Goal: Transaction & Acquisition: Download file/media

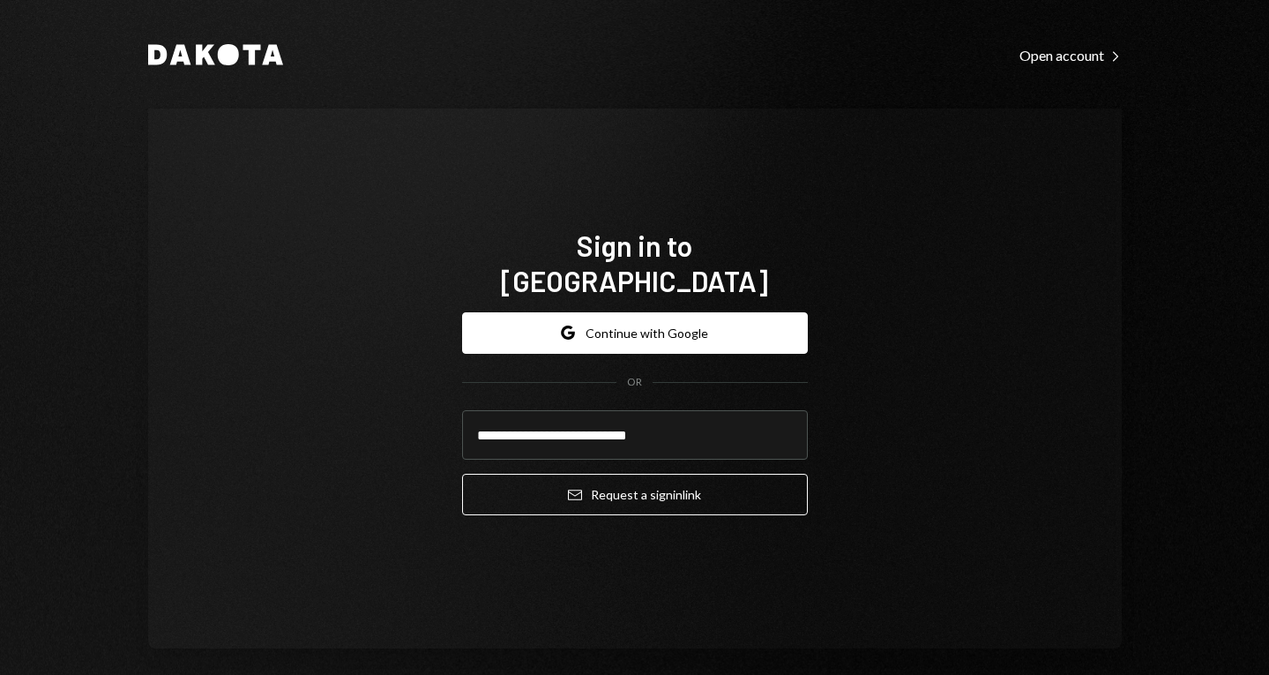
type input "**********"
click at [462, 474] on button "Email Request a sign in link" at bounding box center [635, 494] width 346 height 41
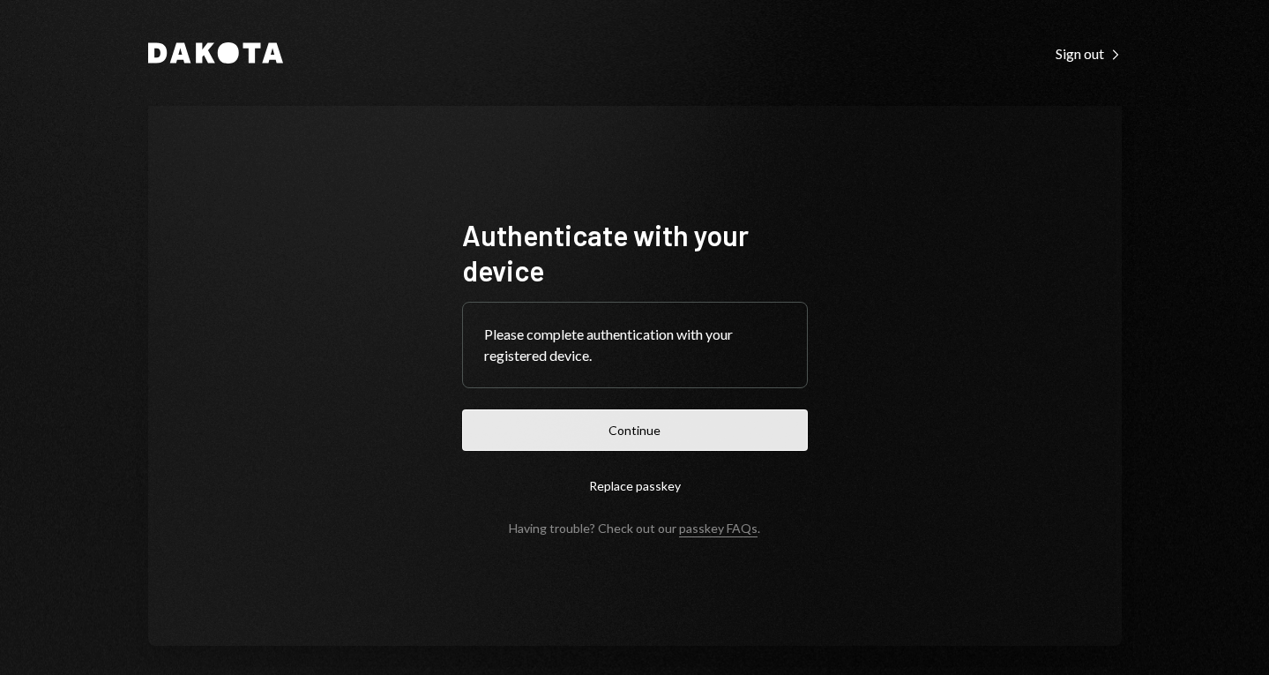
click at [624, 437] on button "Continue" at bounding box center [635, 429] width 346 height 41
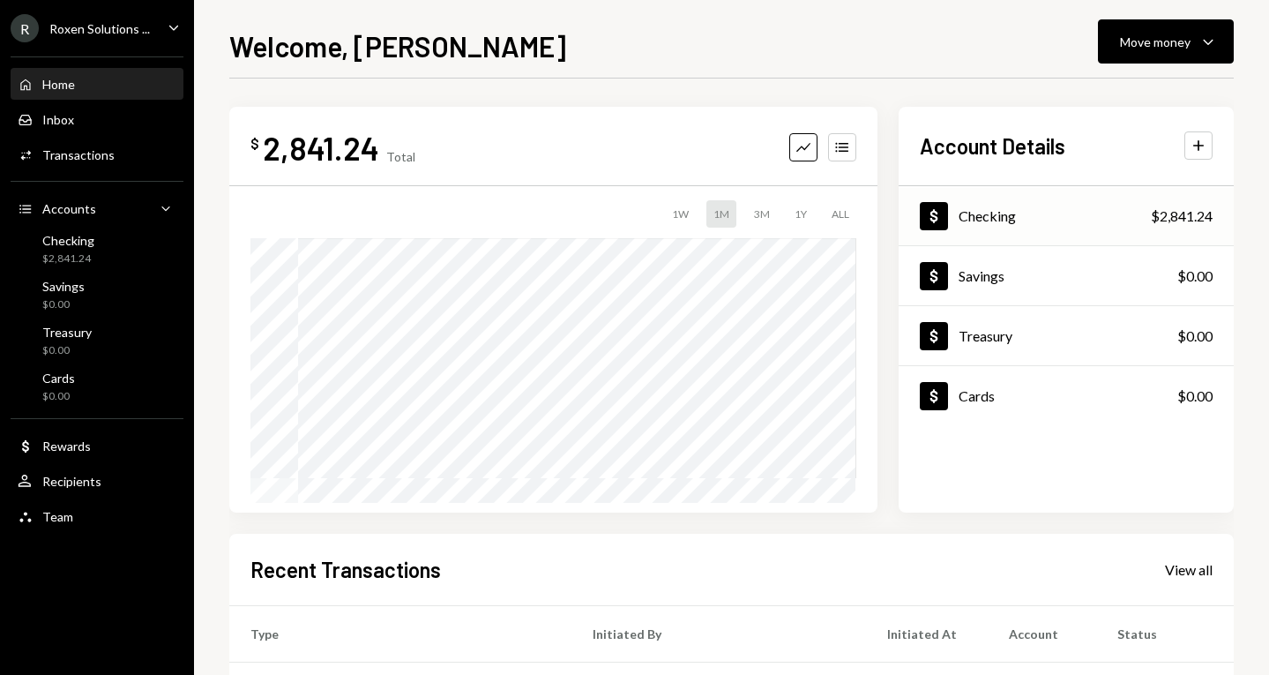
click at [1002, 205] on div "Dollar Checking" at bounding box center [968, 216] width 96 height 28
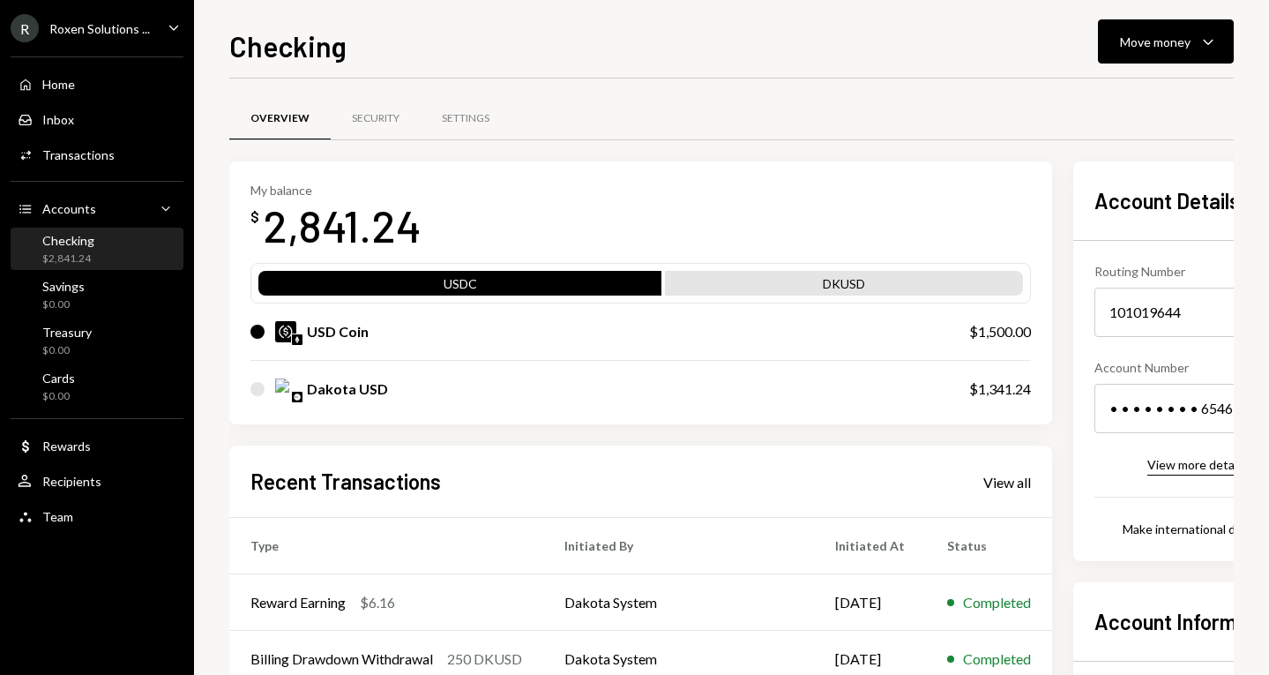
click at [1147, 467] on div "View more details" at bounding box center [1196, 464] width 99 height 15
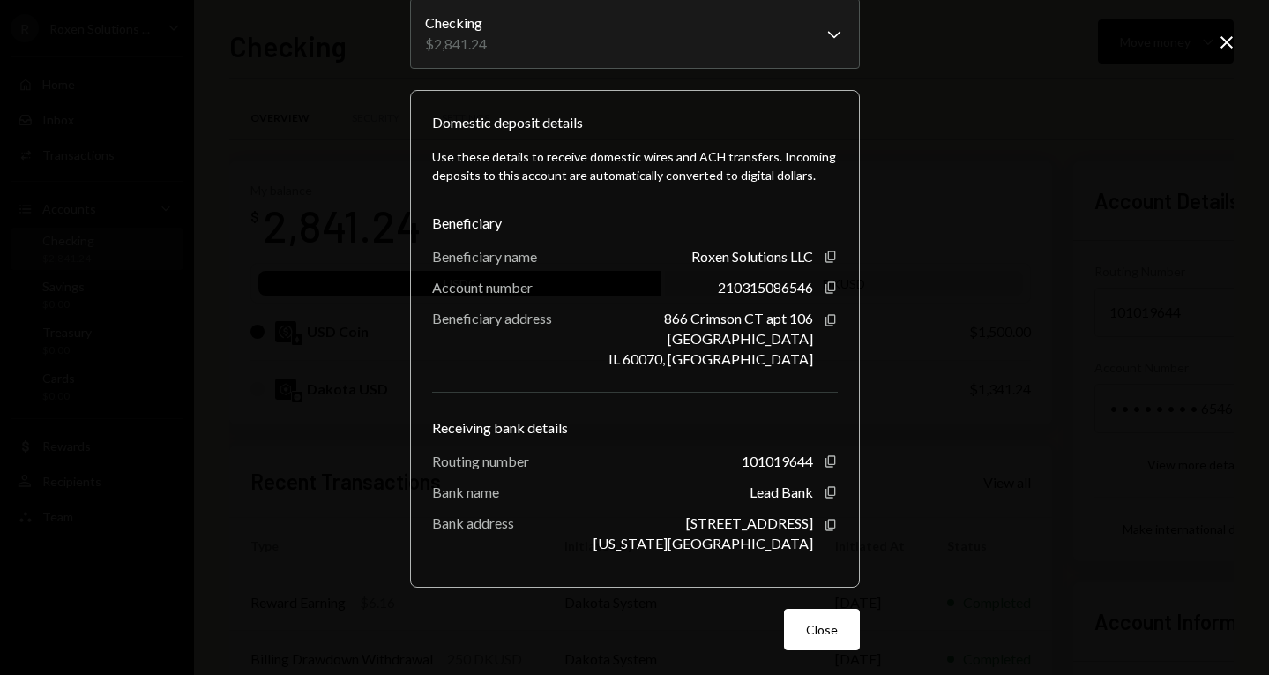
scroll to position [112, 0]
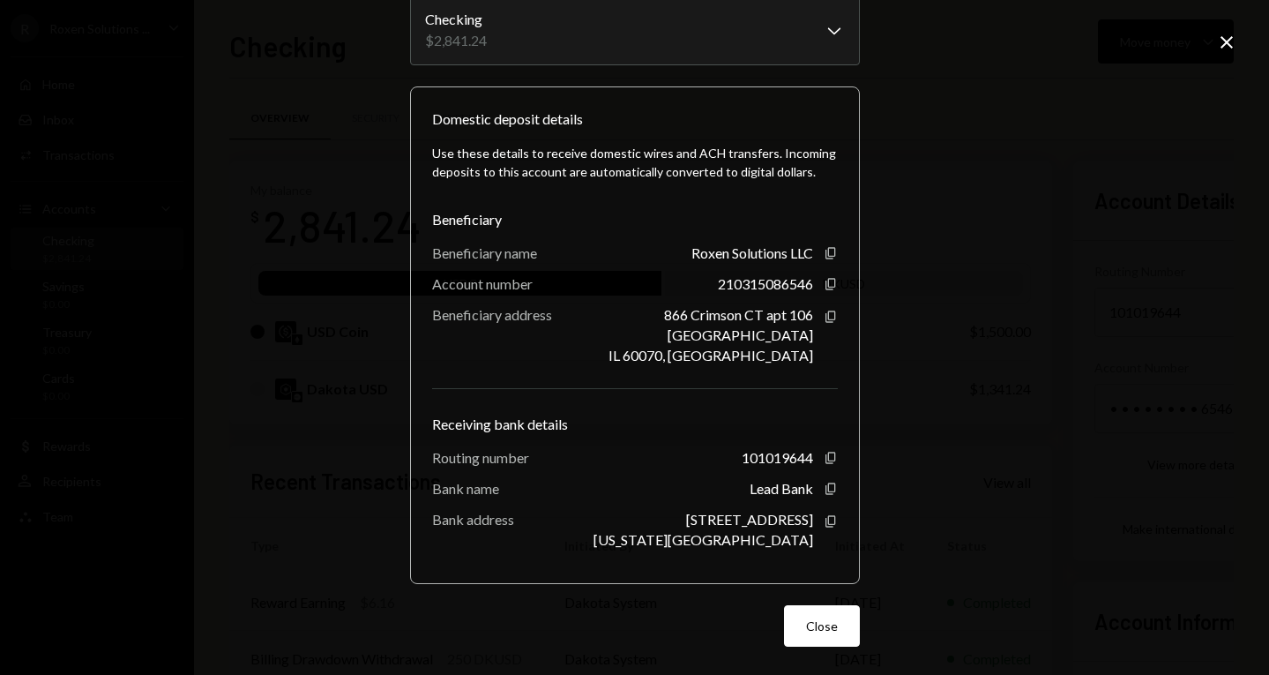
click at [760, 334] on div "[GEOGRAPHIC_DATA]" at bounding box center [741, 334] width 146 height 17
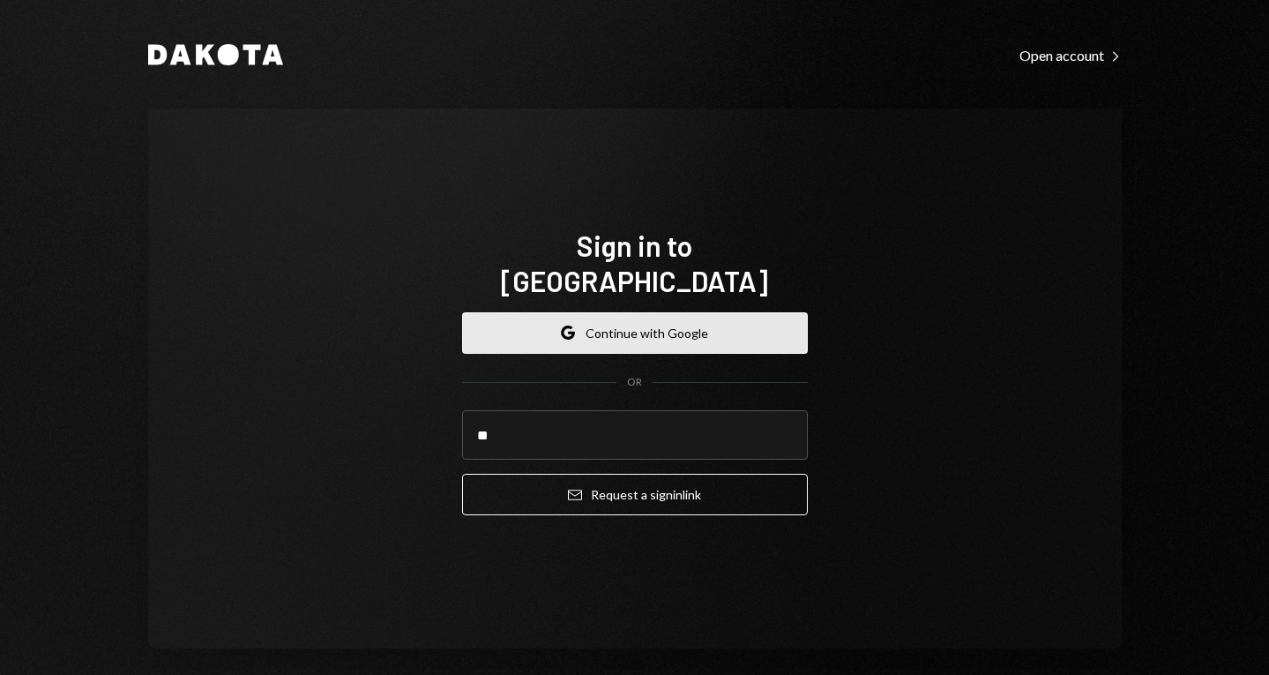
type input "*"
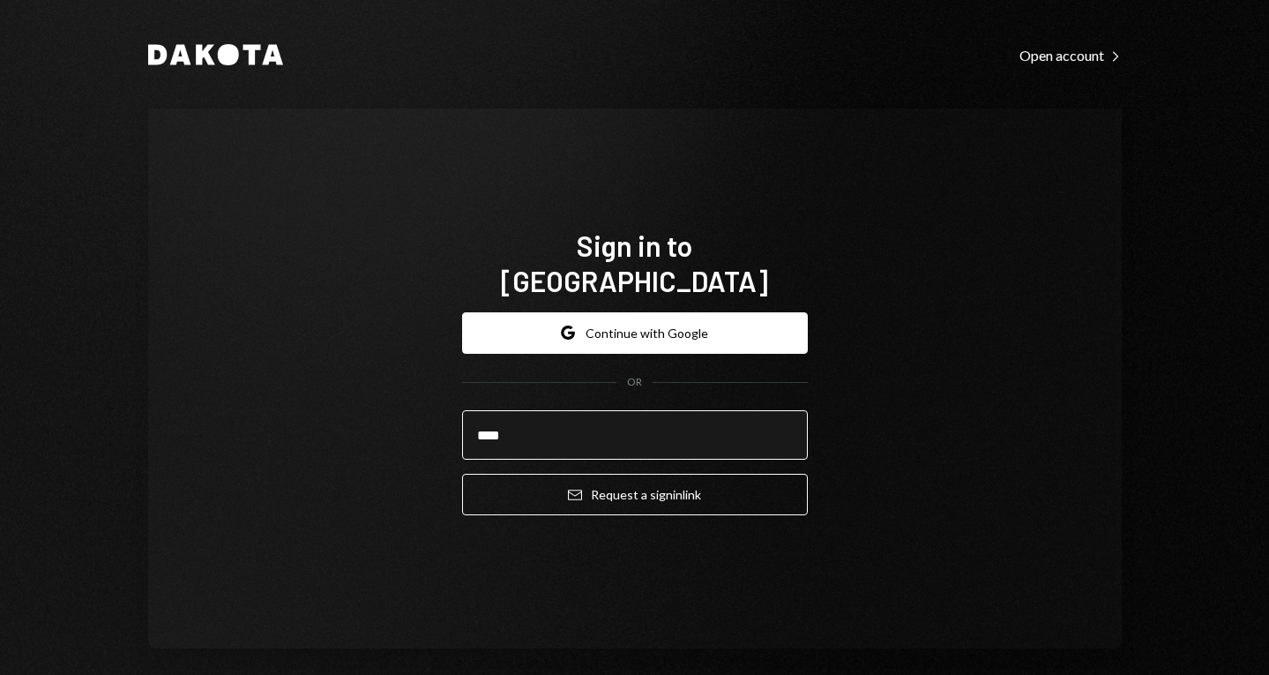
type input "**********"
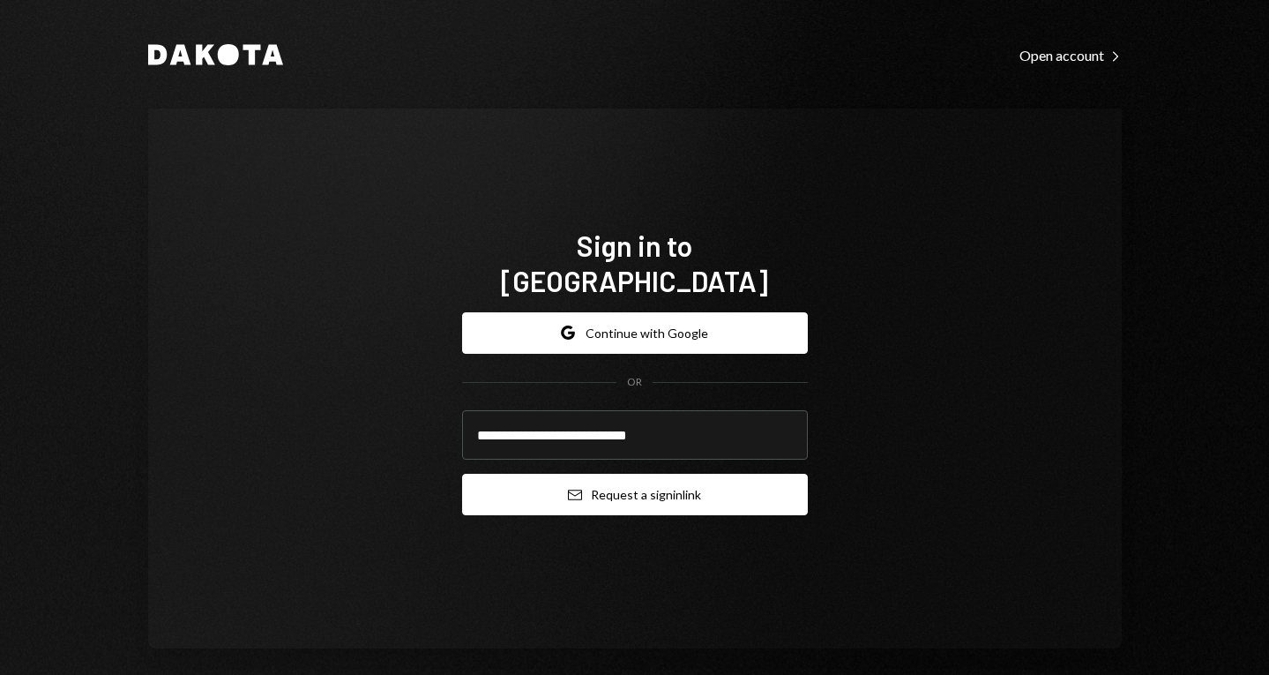
click at [598, 475] on button "Email Request a sign in link" at bounding box center [635, 494] width 346 height 41
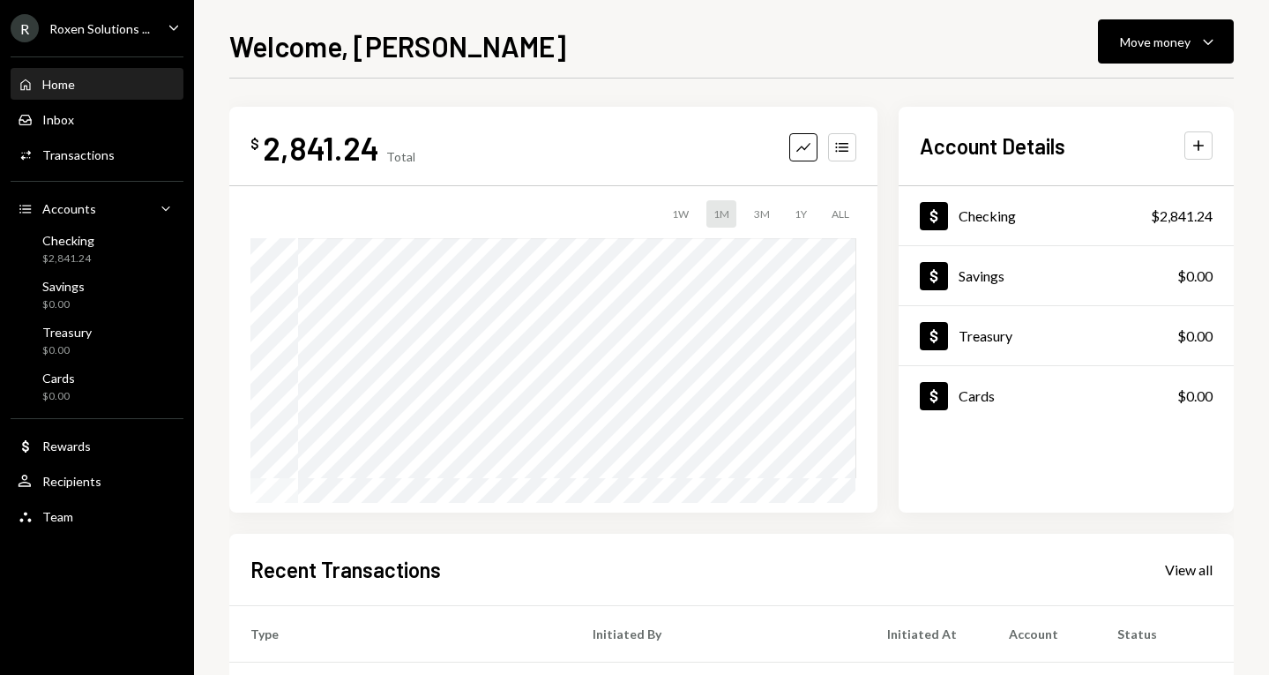
click at [137, 32] on div "Roxen Solutions ..." at bounding box center [99, 28] width 101 height 15
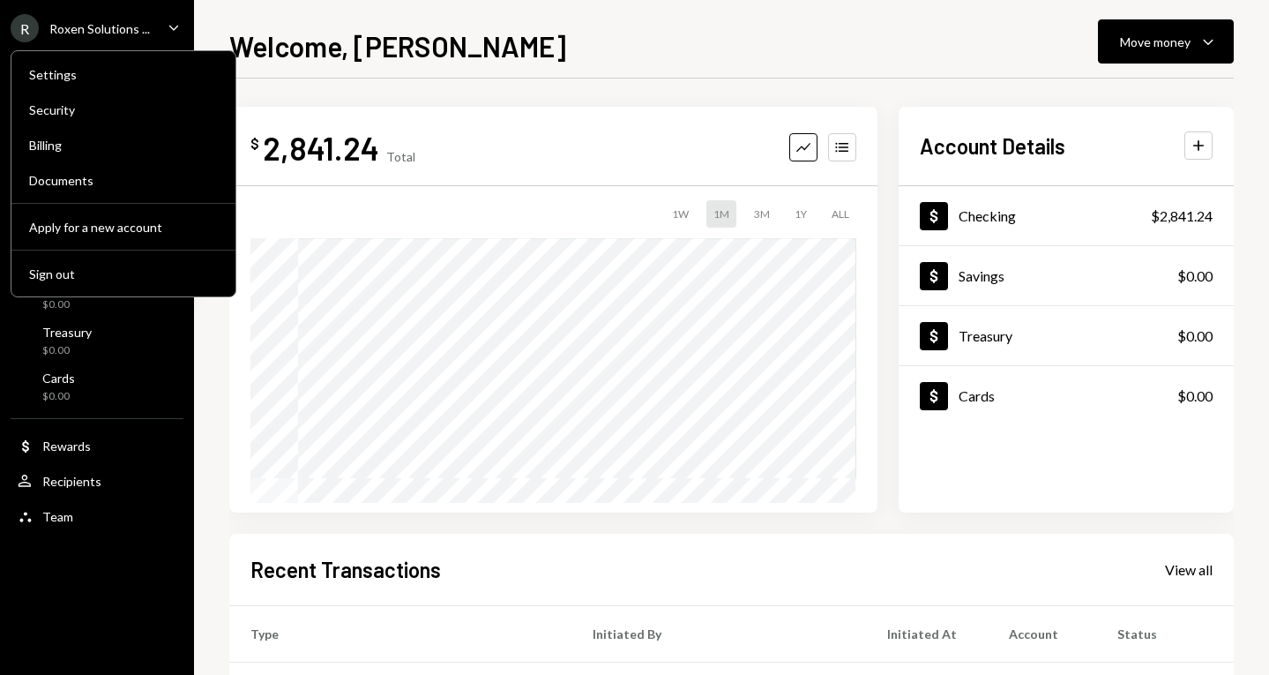
click at [137, 32] on div "Roxen Solutions ..." at bounding box center [99, 28] width 101 height 15
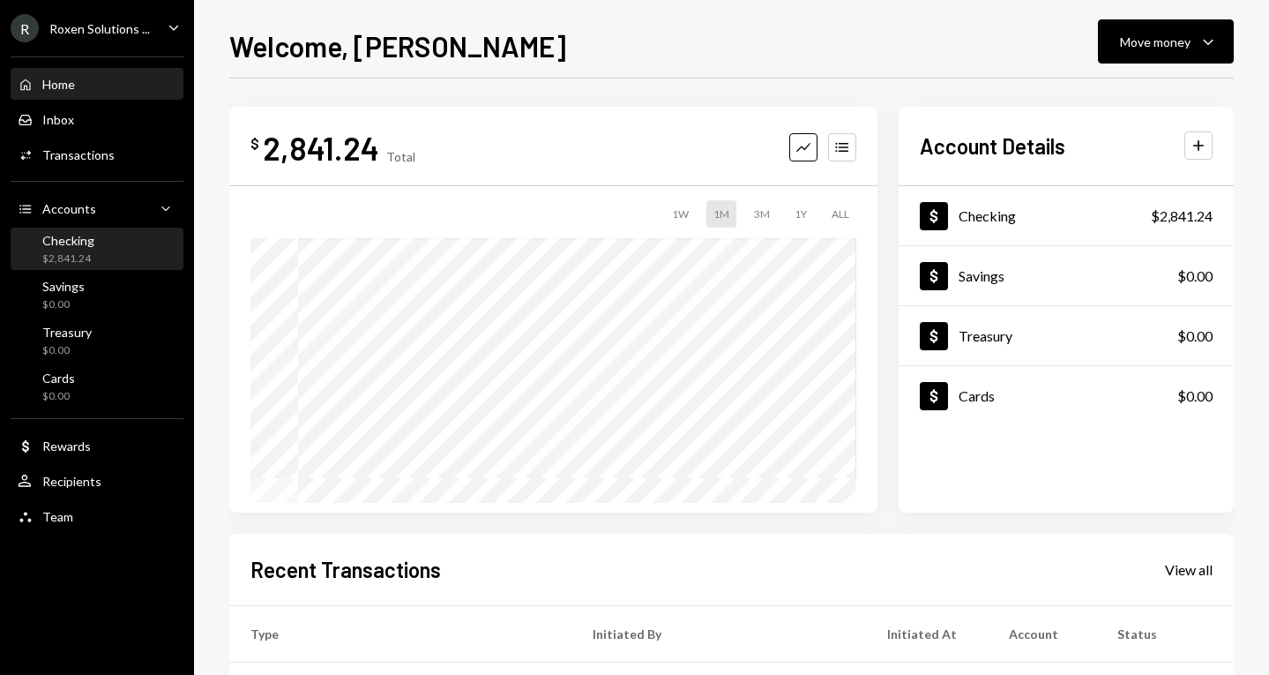
click at [92, 245] on div "Checking" at bounding box center [68, 240] width 52 height 15
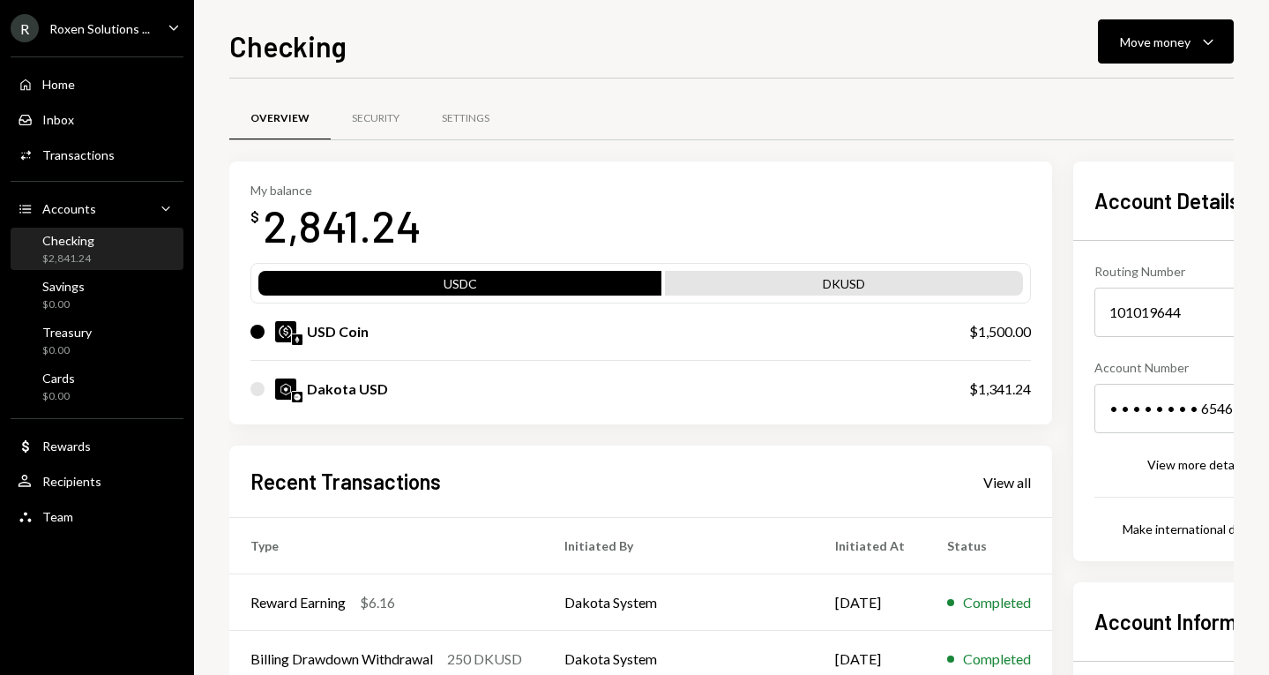
click at [153, 21] on div "R Roxen Solutions ... Caret Down" at bounding box center [97, 28] width 194 height 28
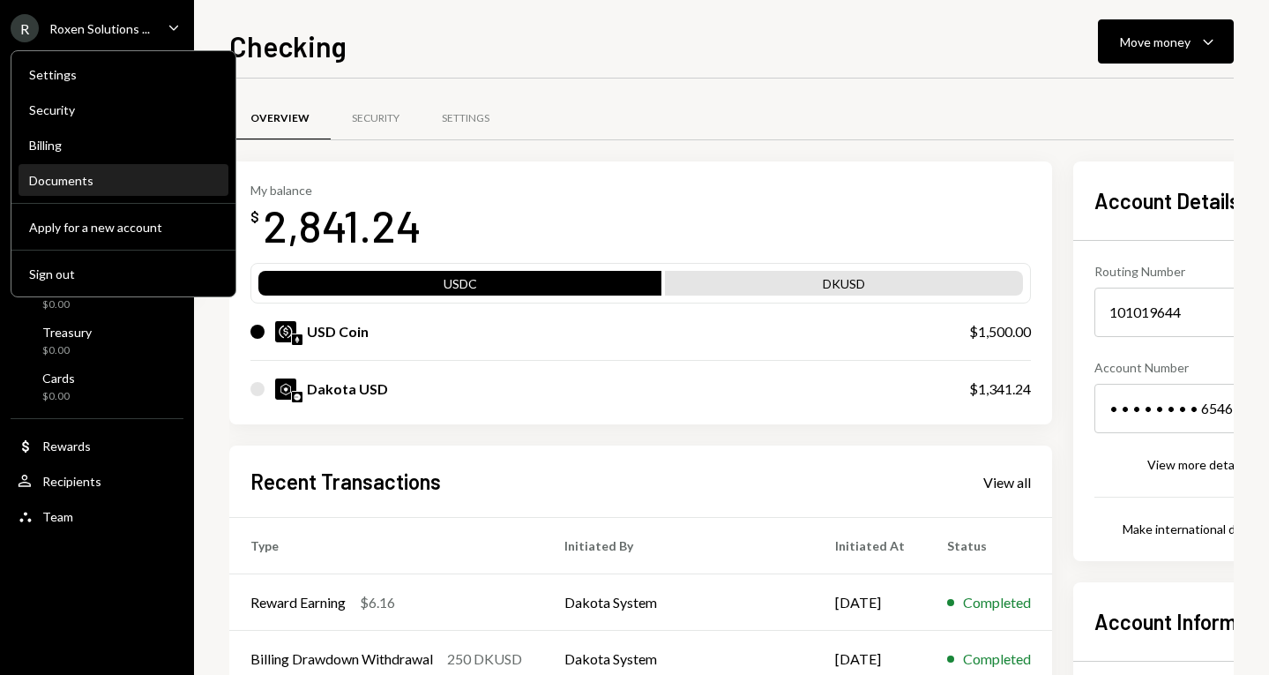
click at [69, 186] on div "Documents" at bounding box center [123, 180] width 189 height 15
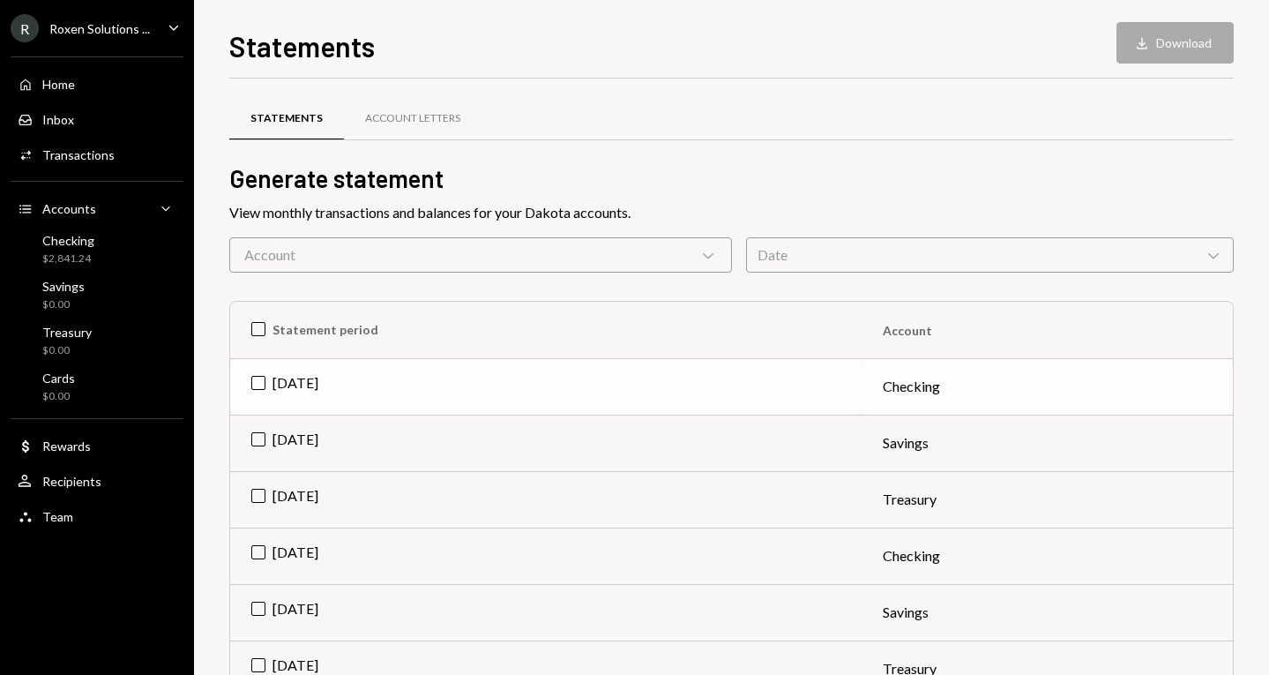
click at [275, 386] on td "Aug 2025" at bounding box center [545, 386] width 631 height 56
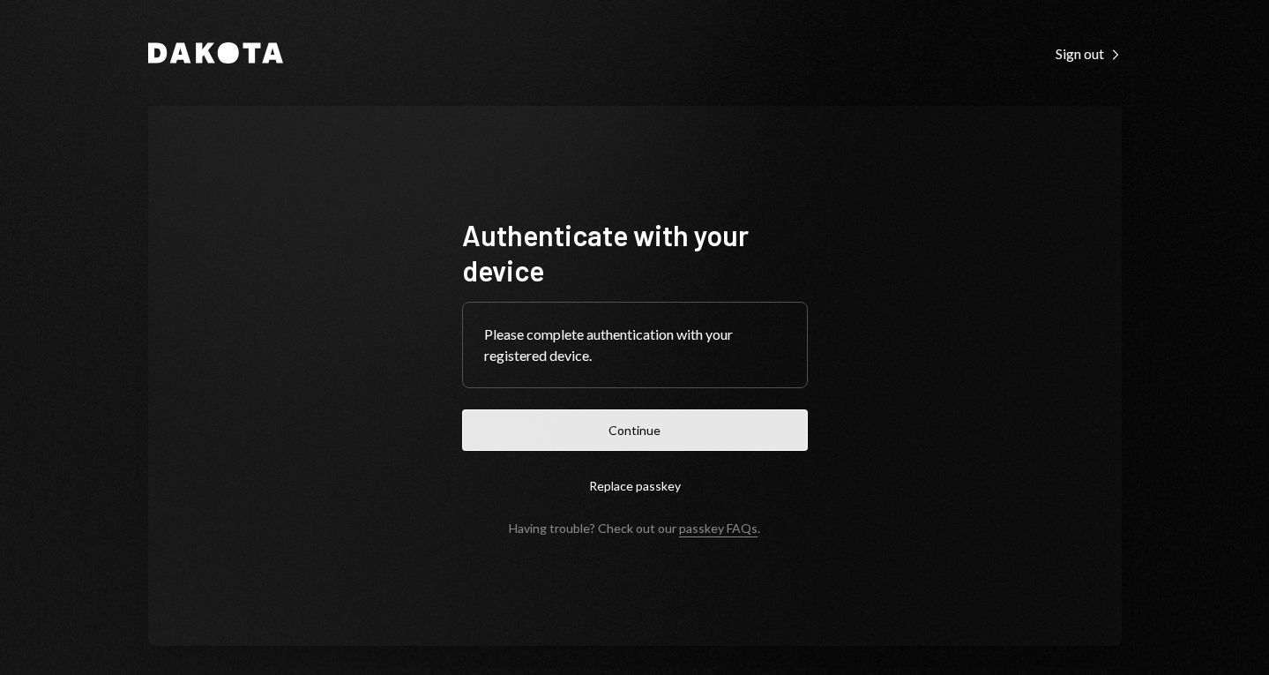
click at [564, 439] on button "Continue" at bounding box center [635, 429] width 346 height 41
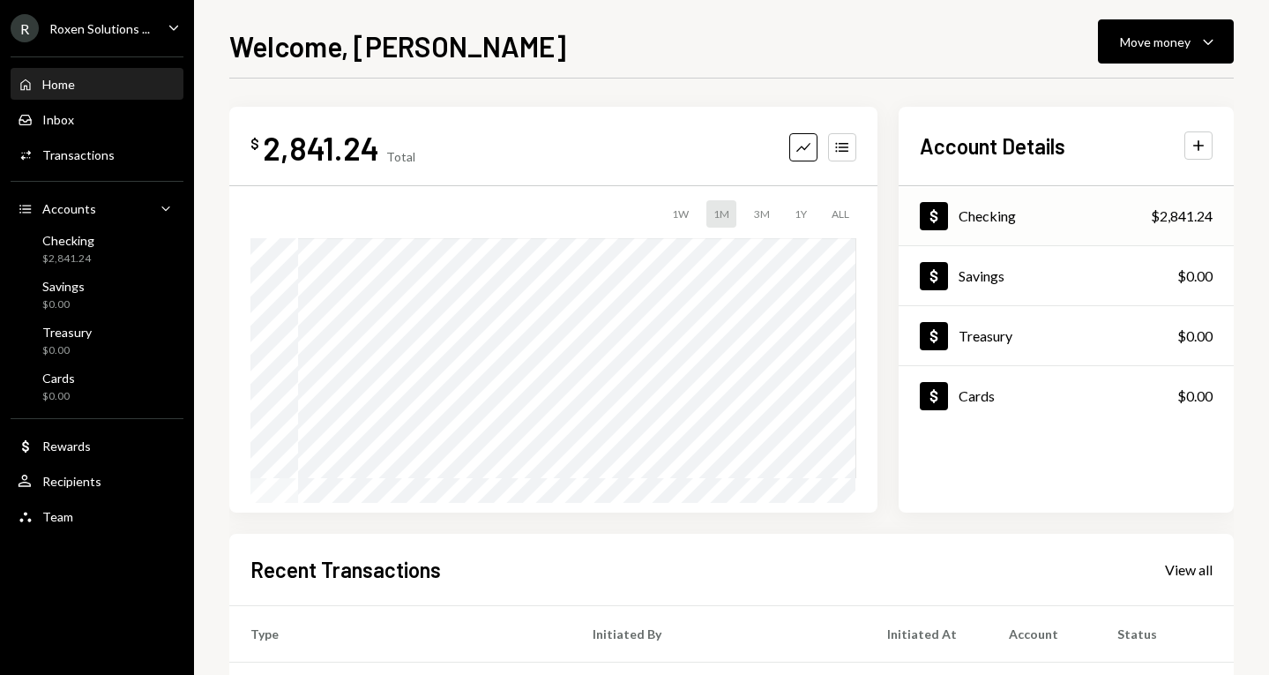
click at [1064, 219] on div "Dollar Checking $2,841.24" at bounding box center [1066, 216] width 335 height 57
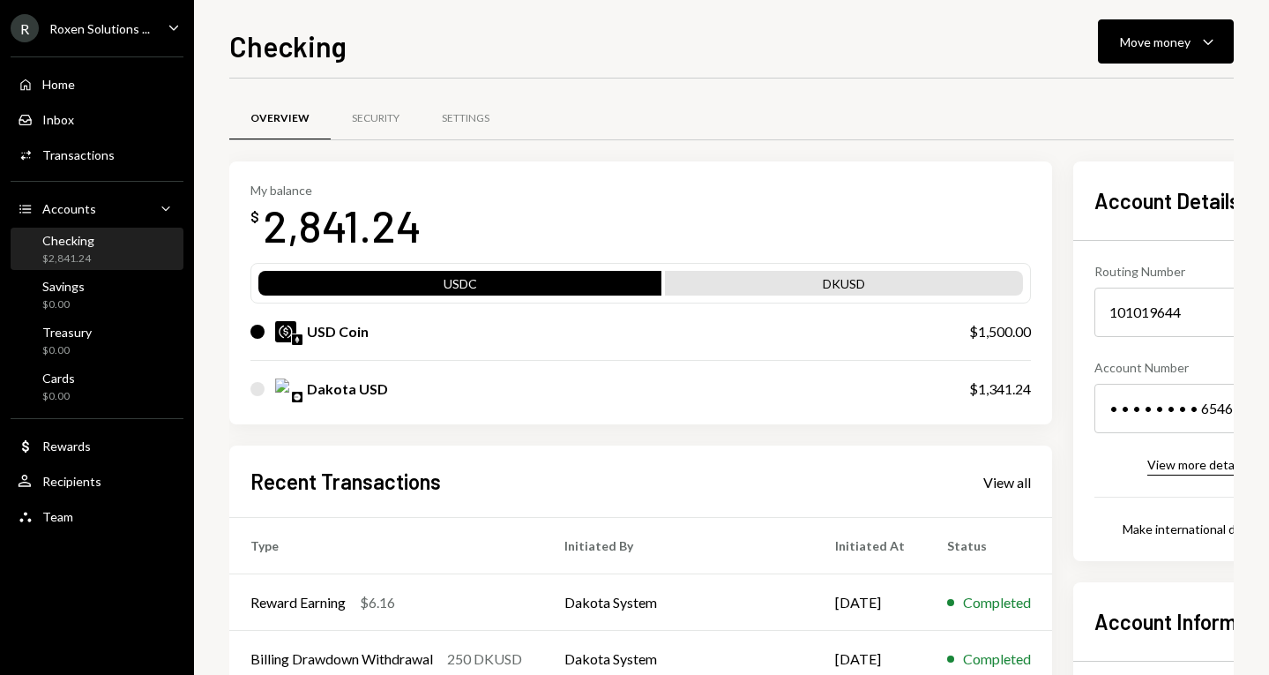
click at [1165, 471] on div "View more details" at bounding box center [1196, 464] width 99 height 15
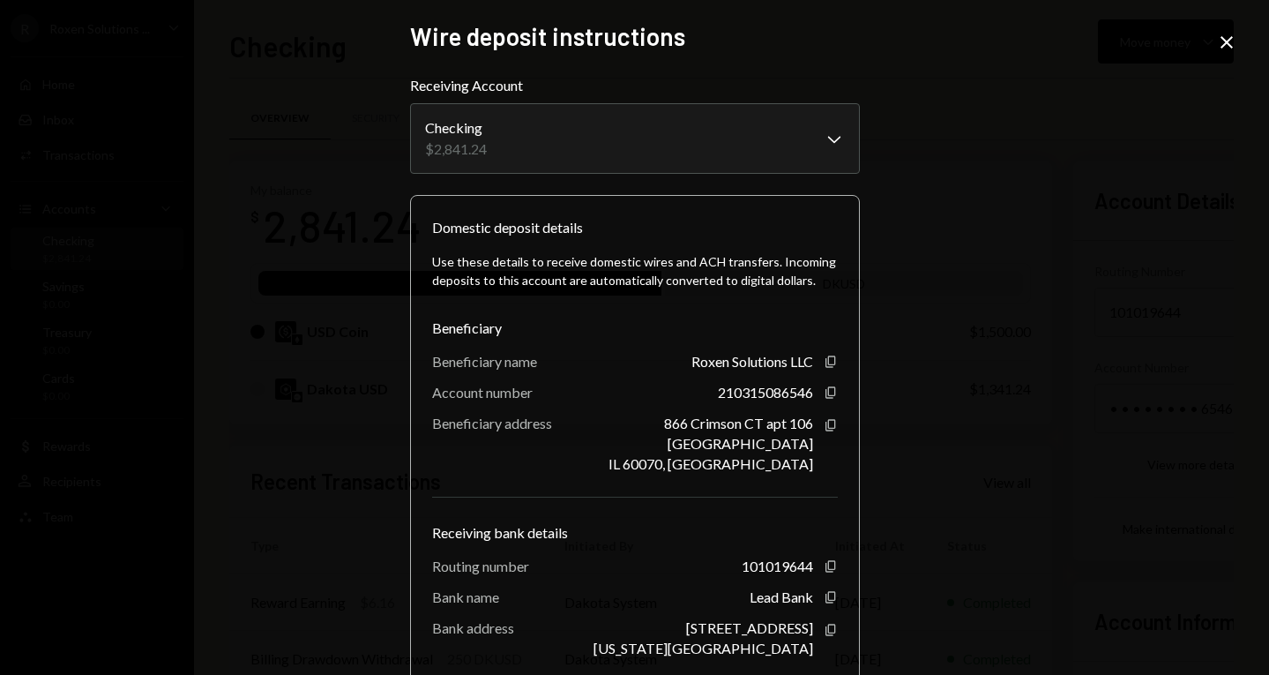
scroll to position [112, 0]
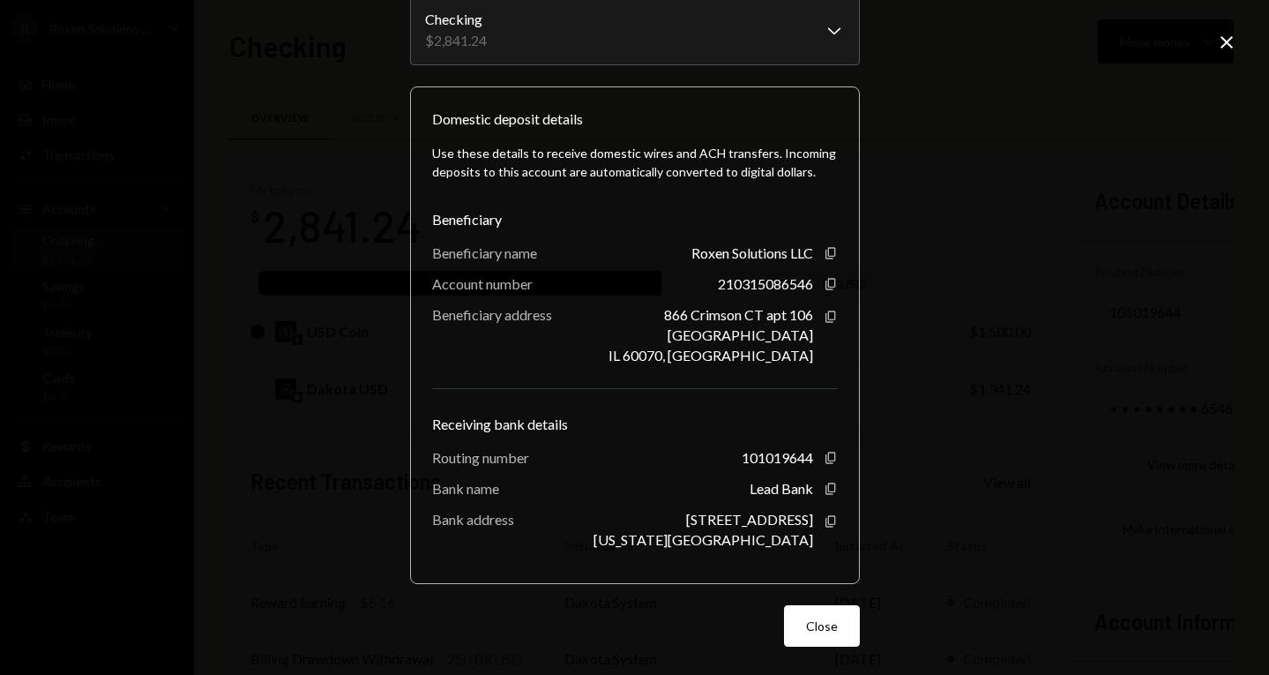
click at [1016, 222] on div "**********" at bounding box center [634, 337] width 1269 height 675
click at [1228, 40] on icon "Close" at bounding box center [1226, 42] width 21 height 21
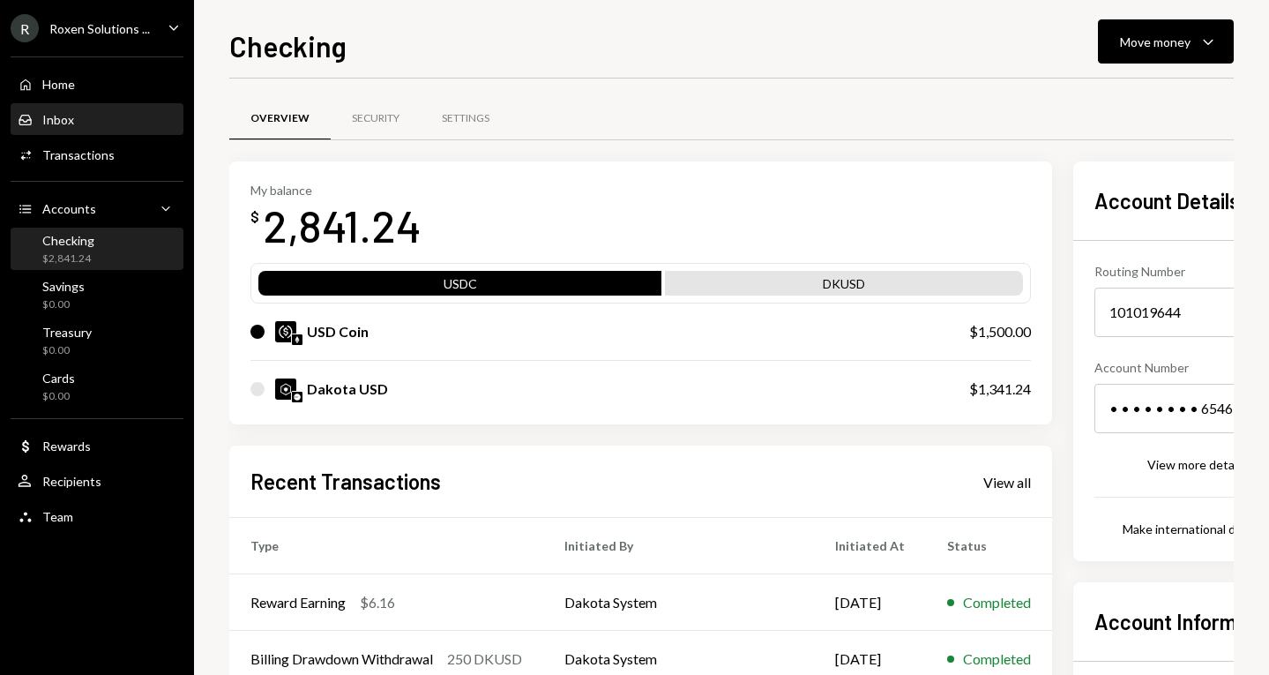
click at [89, 112] on div "Inbox Inbox" at bounding box center [97, 120] width 159 height 16
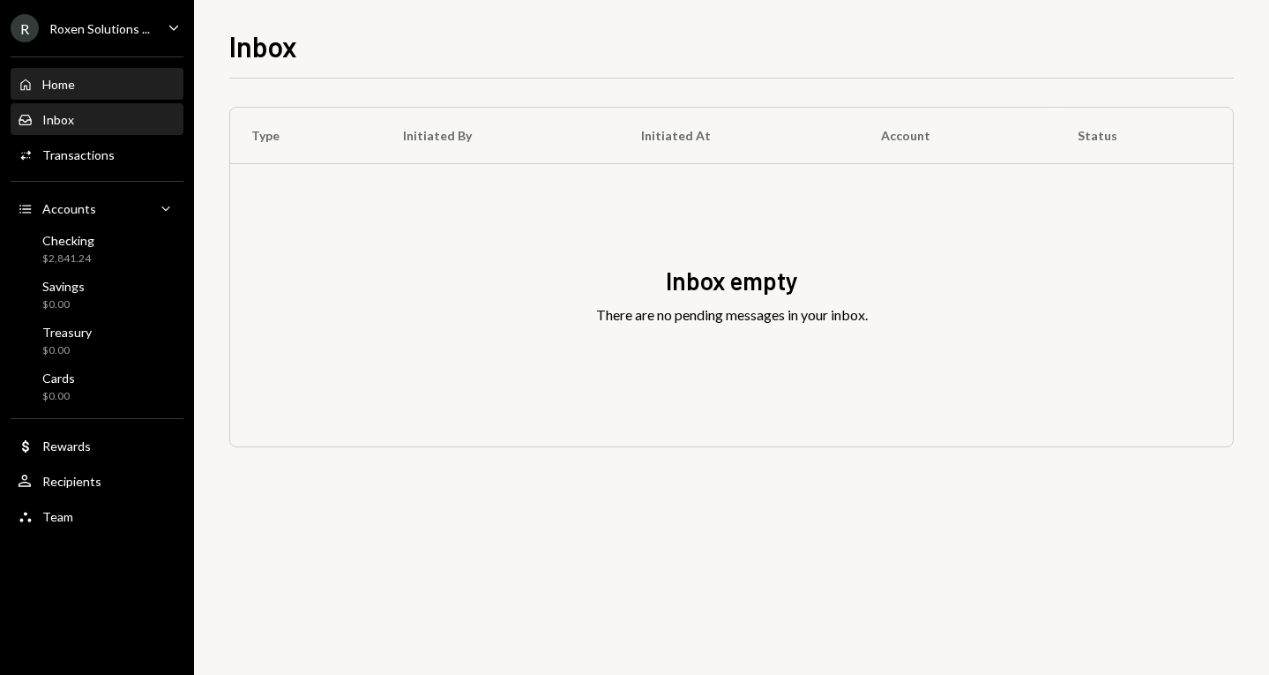
click at [87, 84] on div "Home Home" at bounding box center [97, 85] width 159 height 16
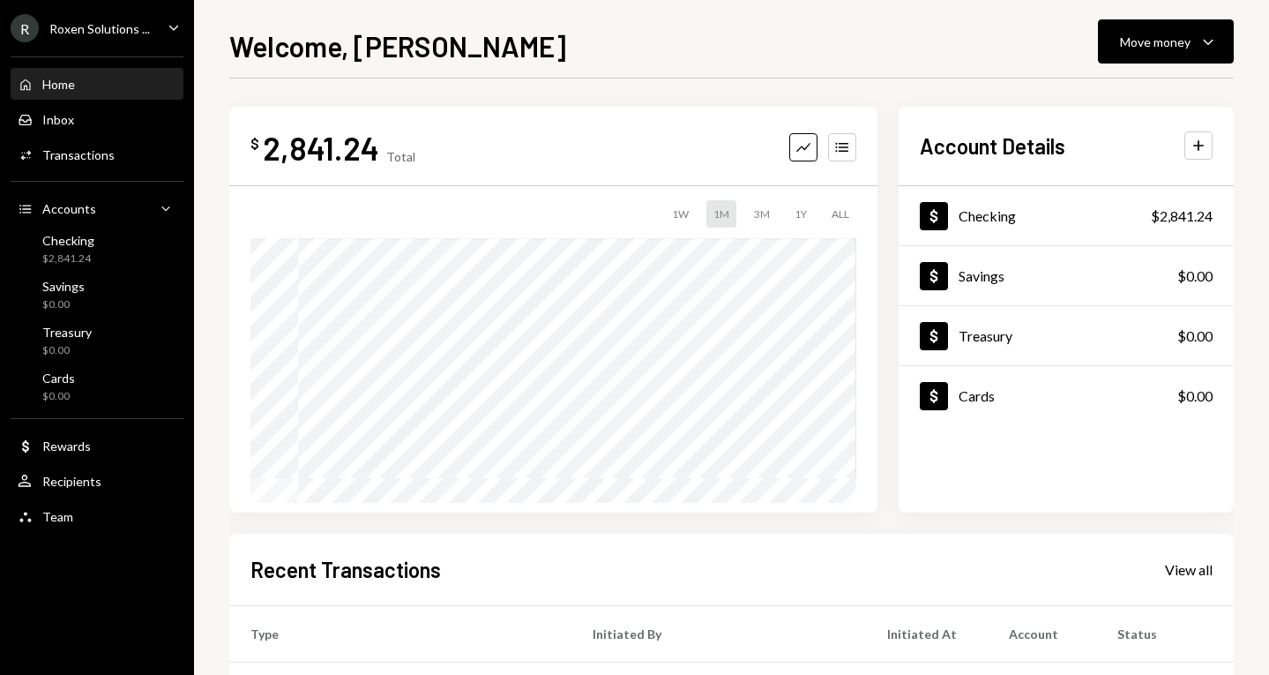
click at [176, 26] on icon "Main" at bounding box center [173, 27] width 9 height 5
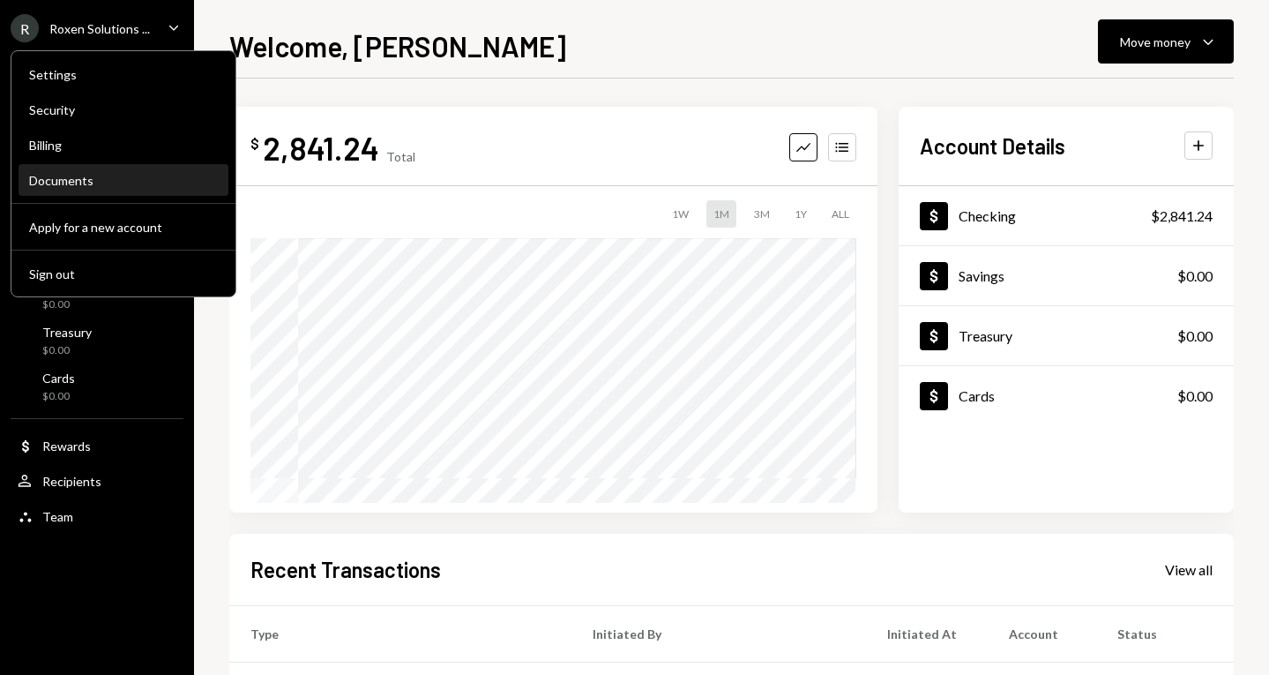
click at [70, 178] on div "Documents" at bounding box center [123, 180] width 189 height 15
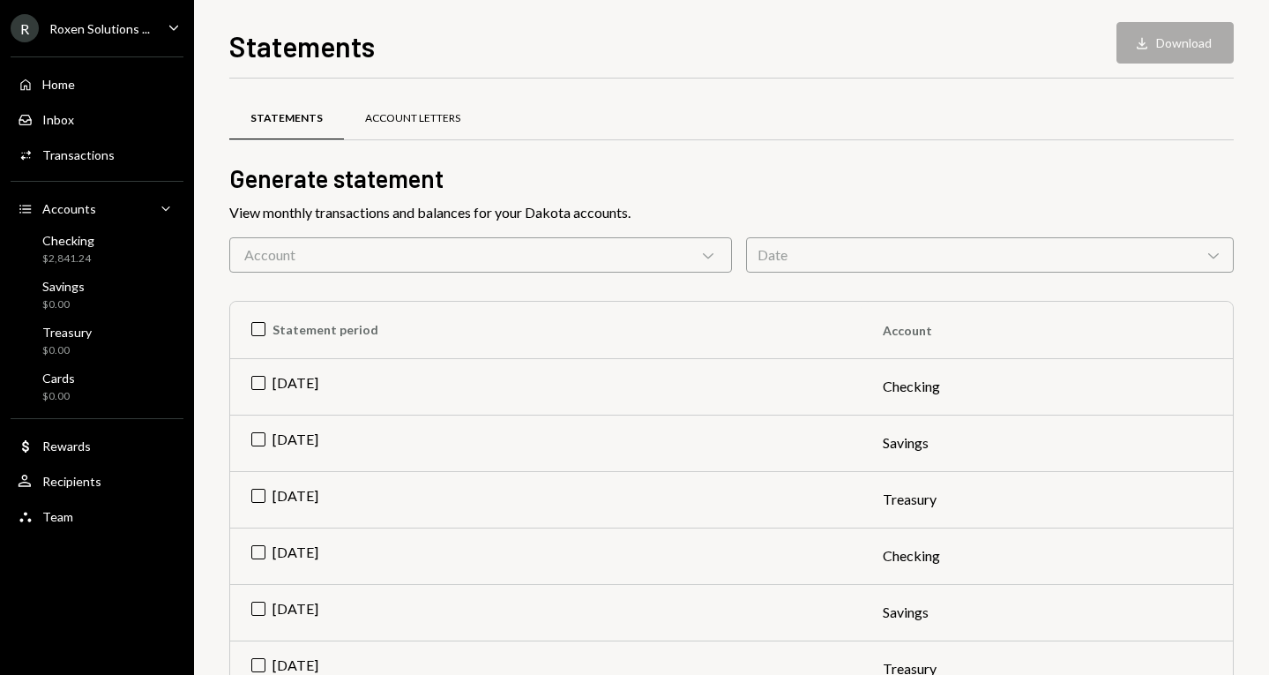
click at [392, 119] on div "Account Letters" at bounding box center [412, 118] width 95 height 15
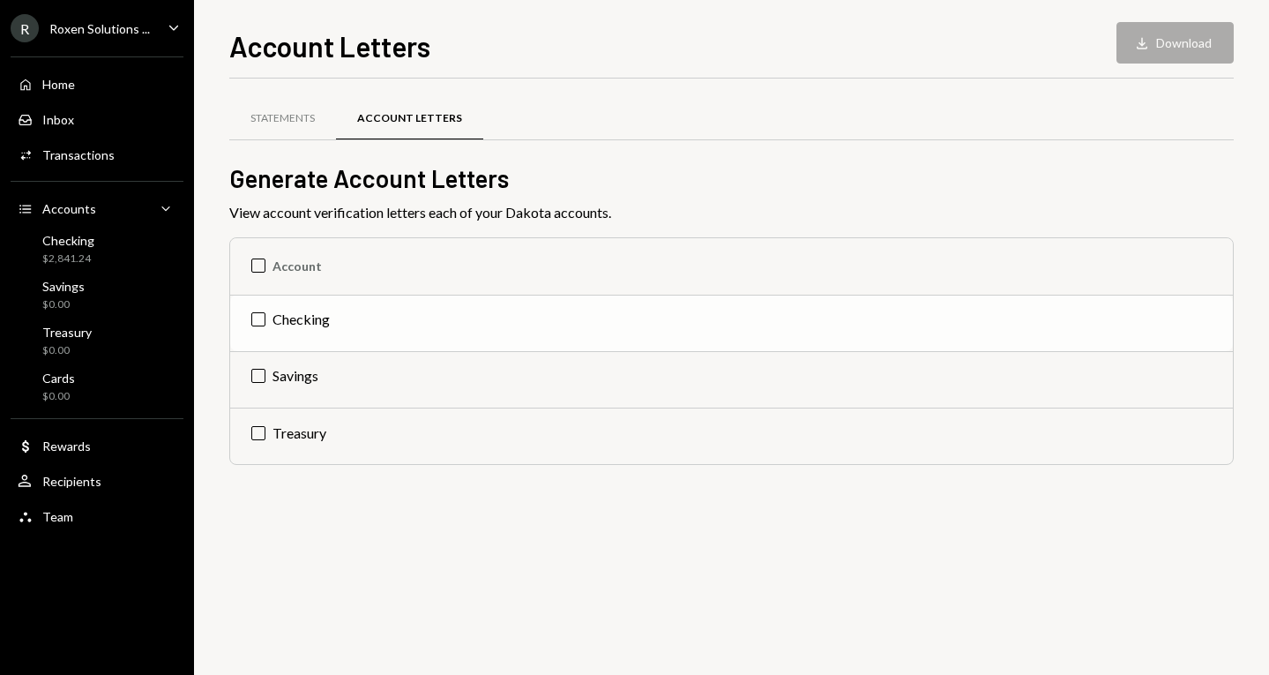
click at [323, 325] on td "Checking" at bounding box center [731, 323] width 1003 height 56
click at [1169, 43] on button "Download Download" at bounding box center [1175, 42] width 117 height 41
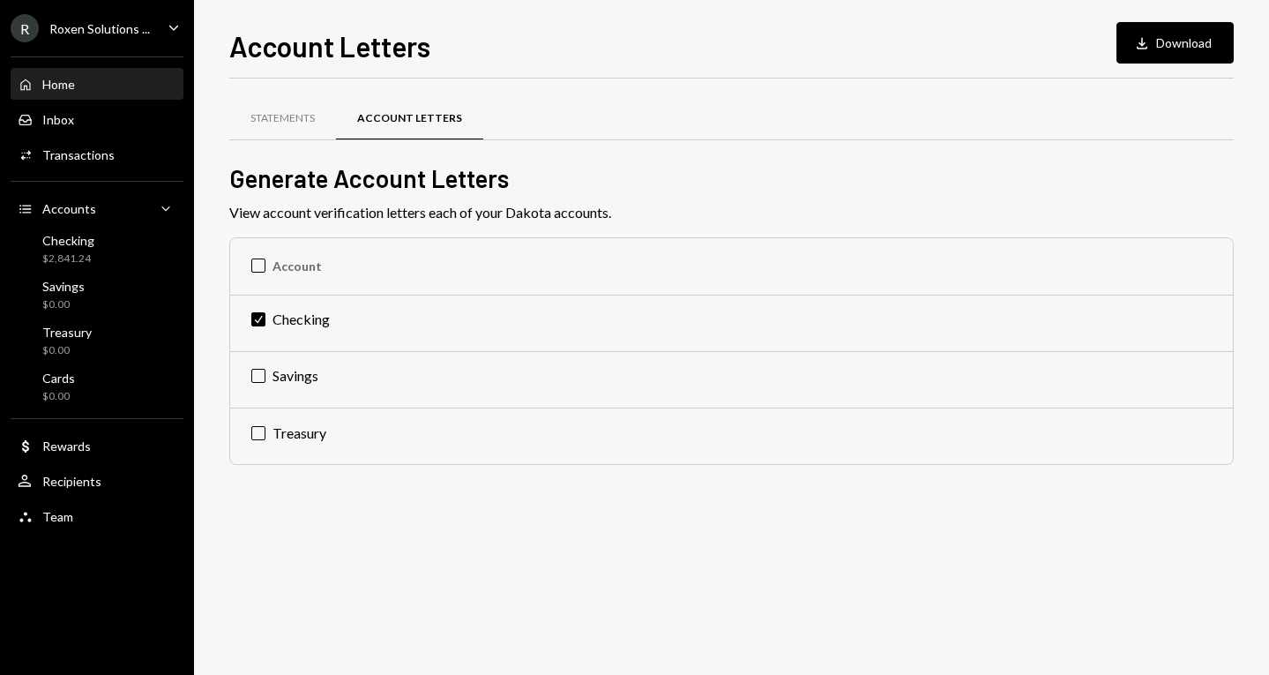
click at [64, 83] on div "Home" at bounding box center [58, 84] width 33 height 15
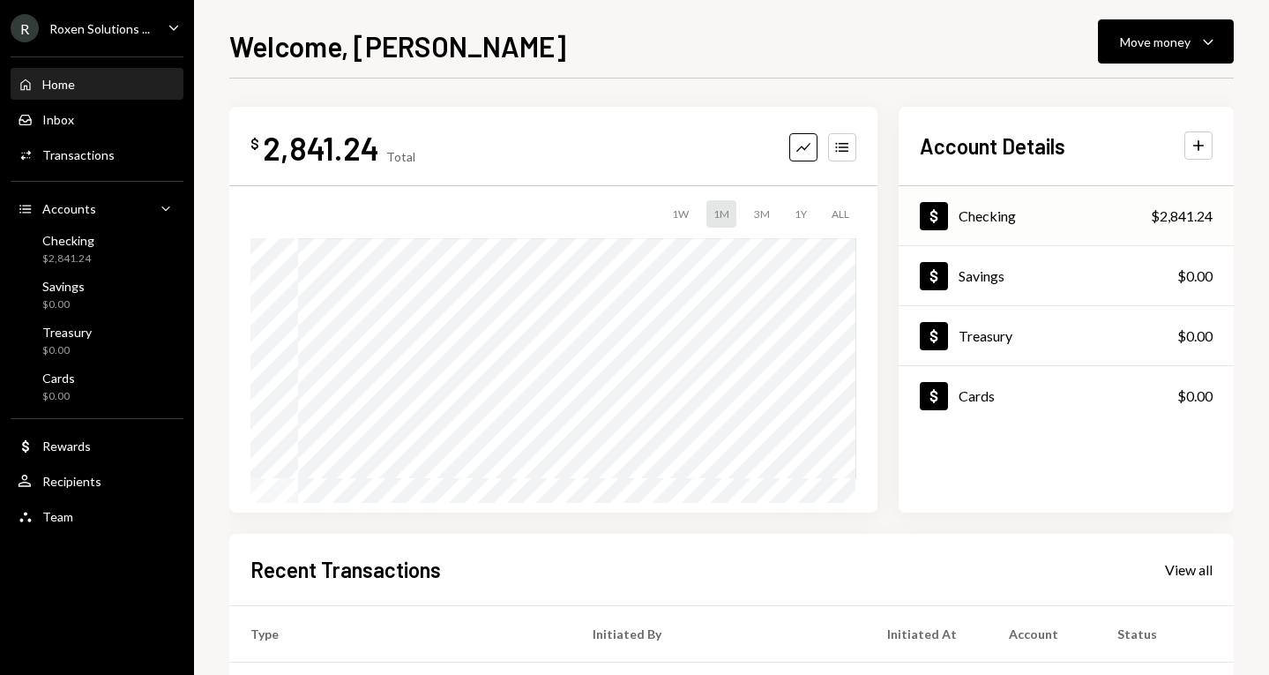
click at [1079, 208] on div "Dollar Checking $2,841.24" at bounding box center [1066, 216] width 335 height 57
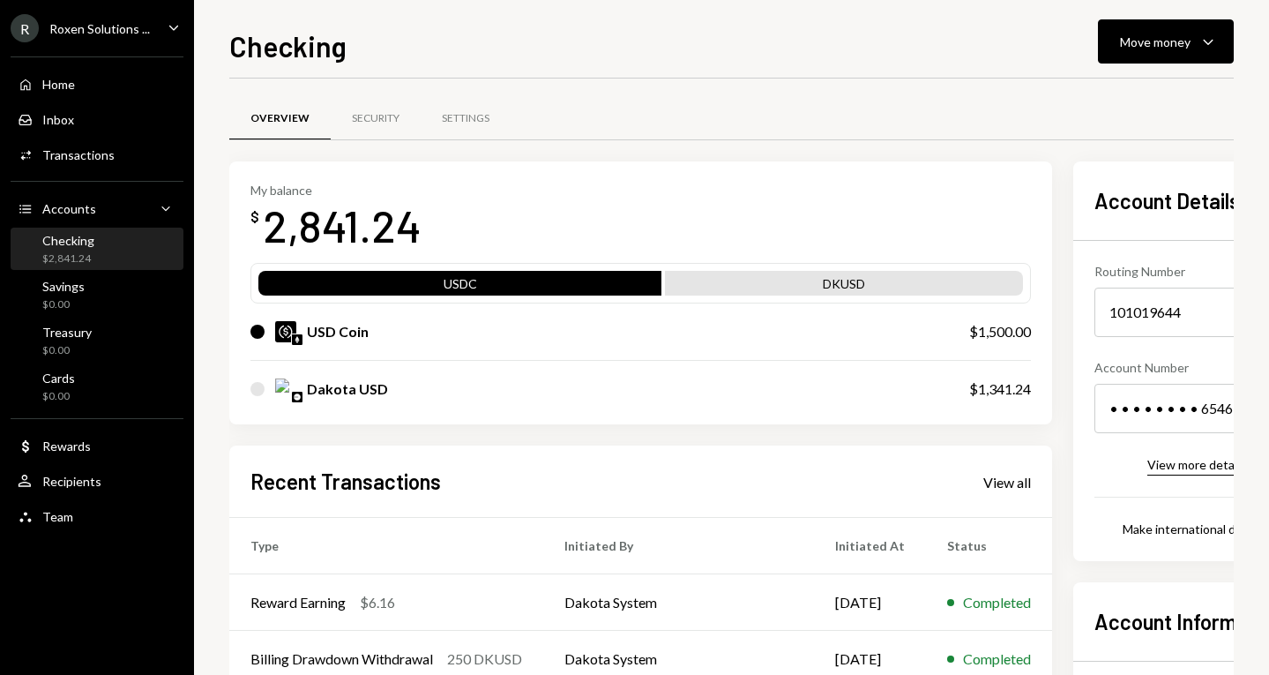
click at [1177, 462] on div "View more details" at bounding box center [1196, 464] width 99 height 15
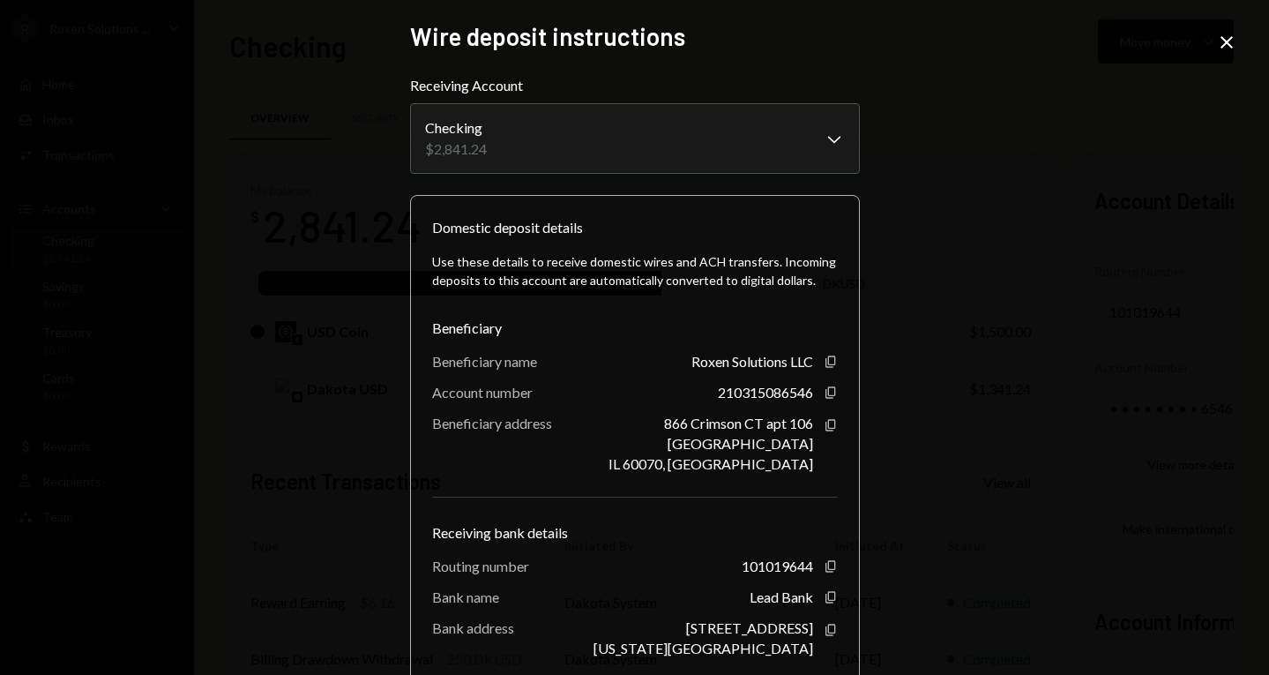
scroll to position [112, 0]
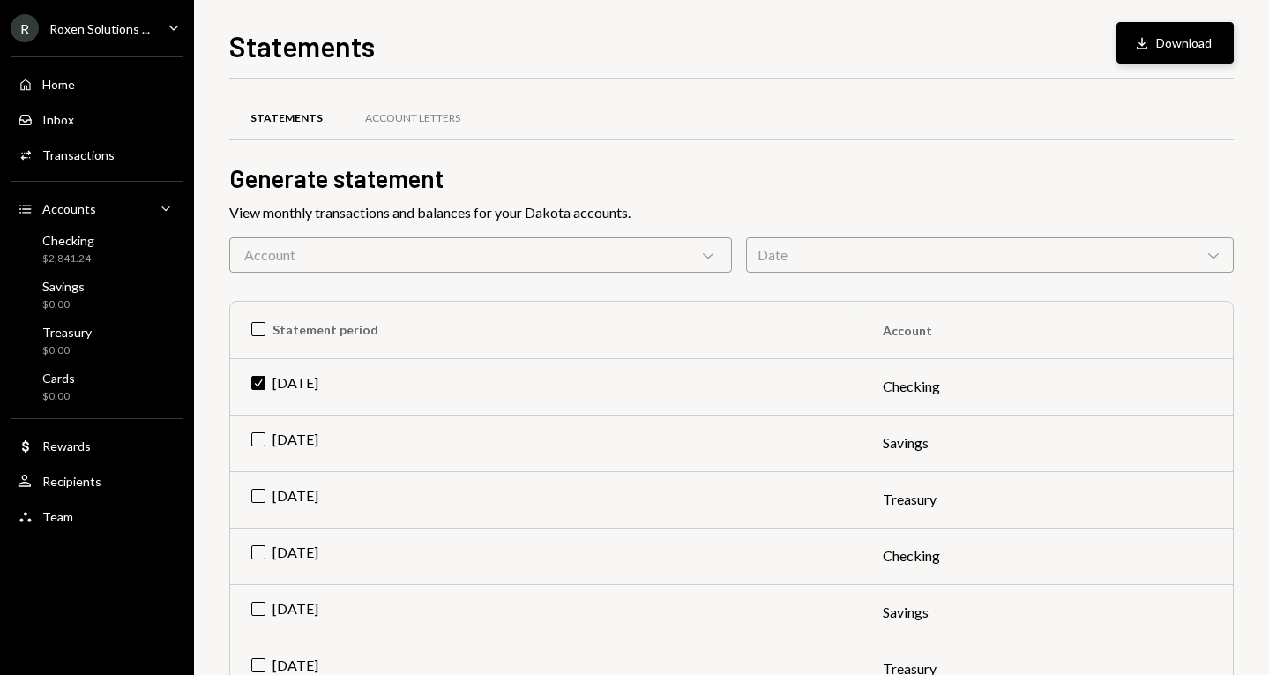
click at [1152, 39] on div "Download" at bounding box center [1144, 43] width 23 height 18
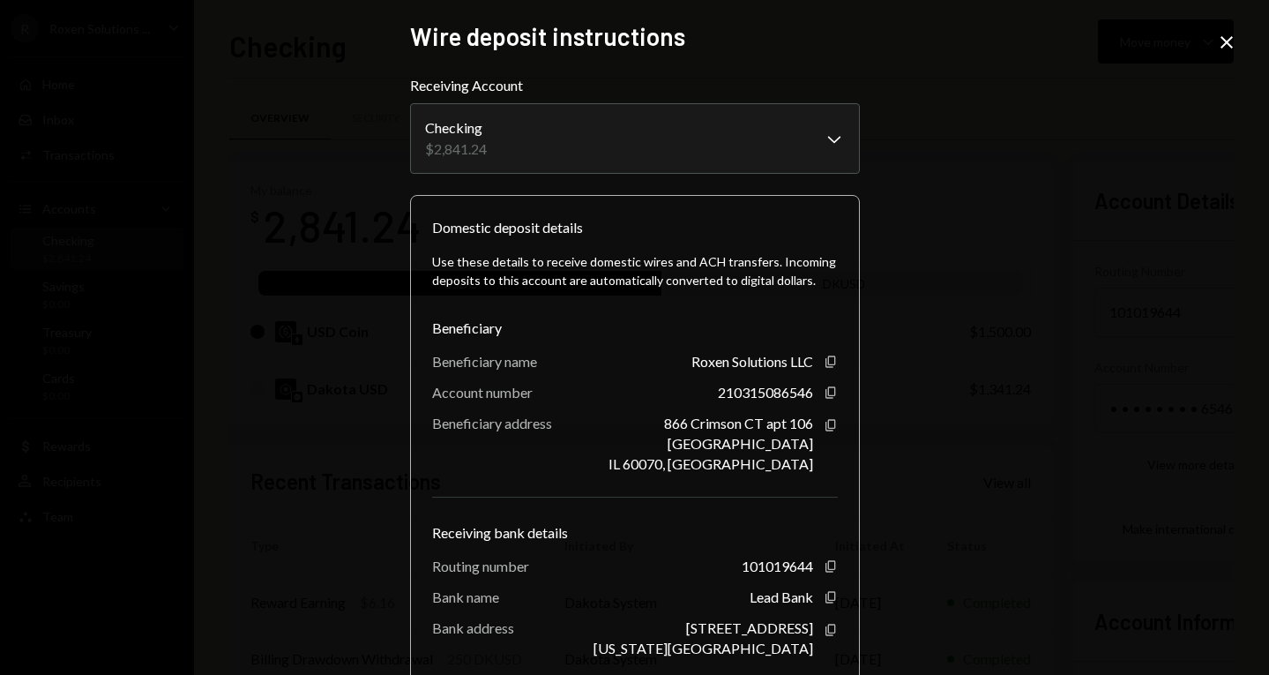
scroll to position [112, 0]
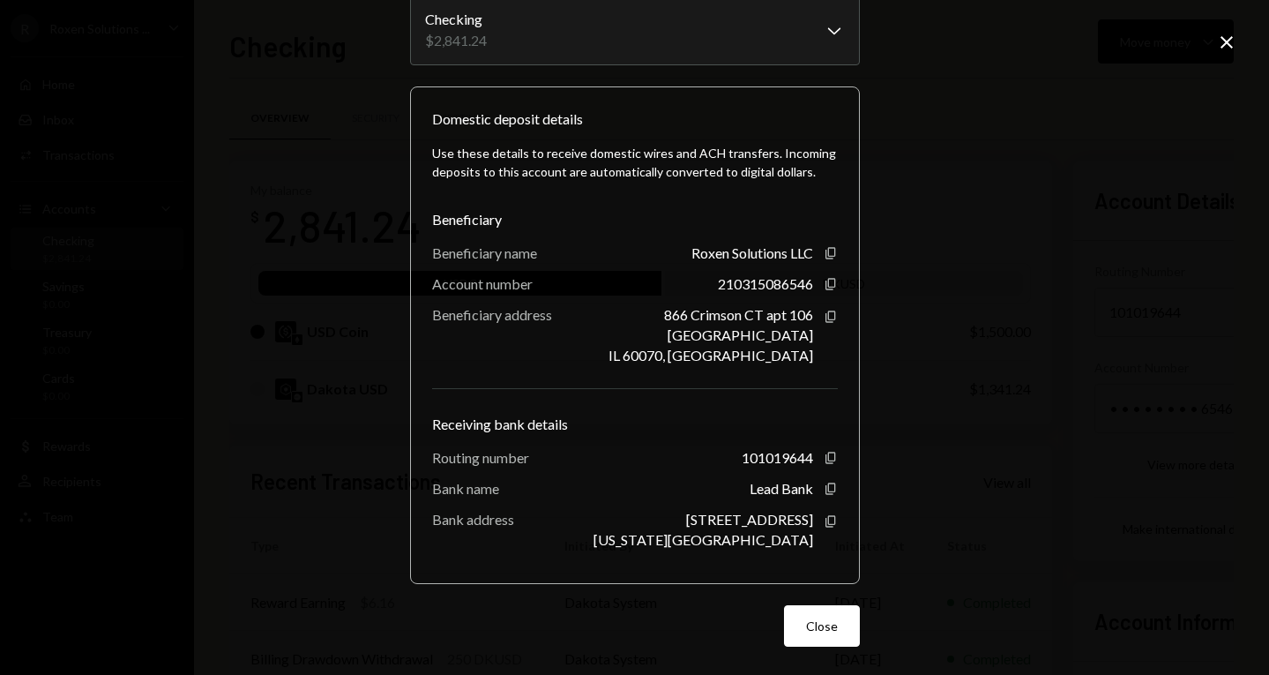
click at [824, 522] on icon "Copy" at bounding box center [831, 521] width 14 height 14
